Goal: Transaction & Acquisition: Purchase product/service

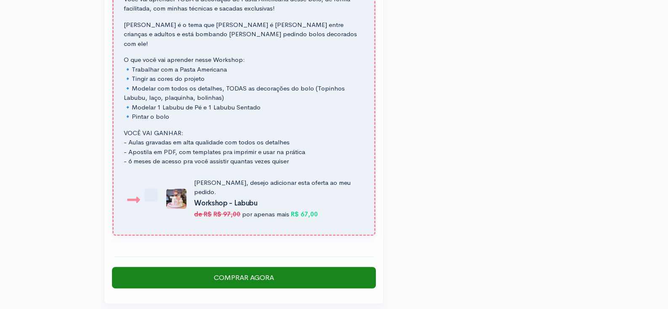
scroll to position [1258, 0]
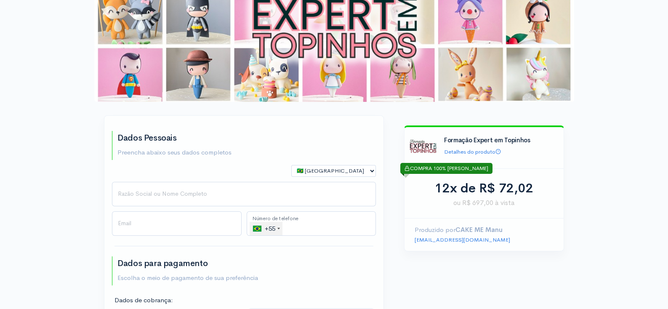
scroll to position [146, 0]
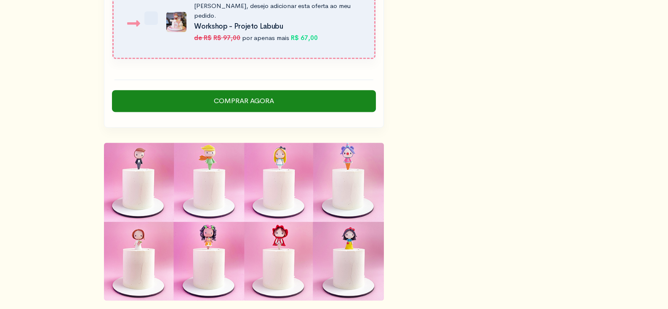
scroll to position [1411, 0]
